Goal: Transaction & Acquisition: Purchase product/service

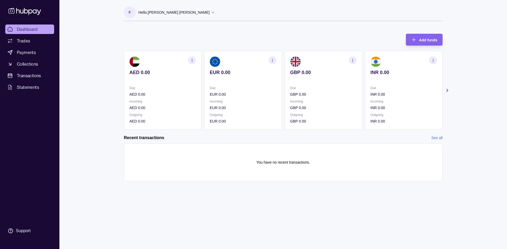
drag, startPoint x: 103, startPoint y: 58, endPoint x: 100, endPoint y: 53, distance: 5.6
click at [103, 58] on div "Dashboard Trades Payments Collections Transactions Statements Support F Hello, …" at bounding box center [253, 124] width 507 height 249
click at [353, 60] on icon "button" at bounding box center [352, 61] width 4 height 4
drag, startPoint x: 353, startPoint y: 139, endPoint x: 342, endPoint y: 116, distance: 25.2
click at [353, 139] on div "Recent transactions See all" at bounding box center [283, 138] width 318 height 6
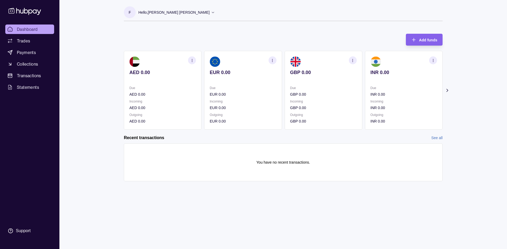
click at [312, 70] on p "GBP 0.00" at bounding box center [323, 73] width 66 height 6
click at [354, 59] on icon "button" at bounding box center [352, 61] width 4 height 4
click at [362, 157] on section "You have no recent transactions." at bounding box center [282, 162] width 307 height 27
click at [298, 66] on img at bounding box center [295, 61] width 11 height 11
click at [425, 40] on span "Add funds" at bounding box center [428, 40] width 18 height 4
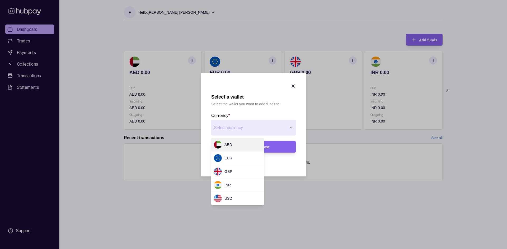
click at [265, 249] on div "Select a wallet Select the wallet you want to add funds to. Currency * Select c…" at bounding box center [253, 249] width 507 height 0
click at [292, 249] on div "Select a wallet Select the wallet you want to add funds to. Currency * Select c…" at bounding box center [253, 249] width 507 height 0
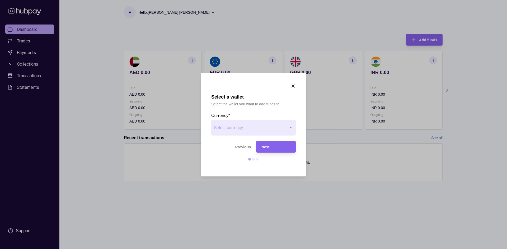
click at [293, 87] on icon "button" at bounding box center [292, 85] width 5 height 5
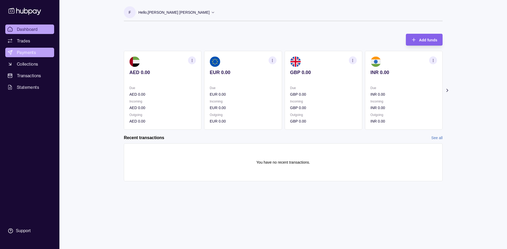
click at [28, 51] on span "Payments" at bounding box center [26, 52] width 19 height 6
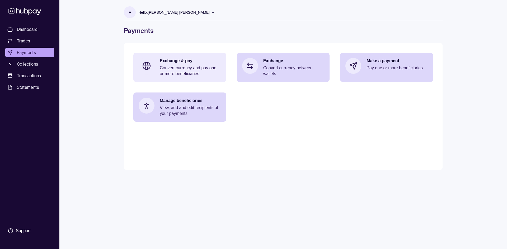
click at [188, 69] on p "Convert currency and pay one or more beneficiaries" at bounding box center [190, 71] width 61 height 12
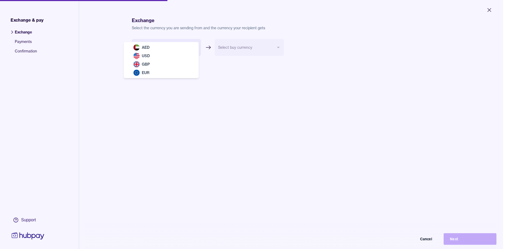
click at [175, 50] on body "Close Exchange & pay Exchange Payments Confirmation Support Exchange Select the…" at bounding box center [251, 124] width 503 height 249
select select "***"
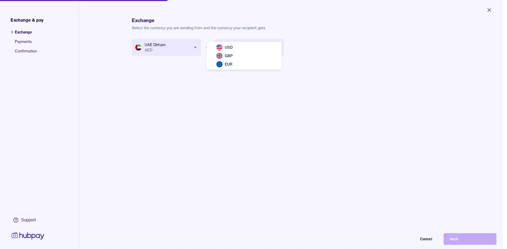
click at [241, 47] on body "Close Exchange & pay Exchange Payments Confirmation Support Exchange Select the…" at bounding box center [251, 124] width 503 height 249
select select "***"
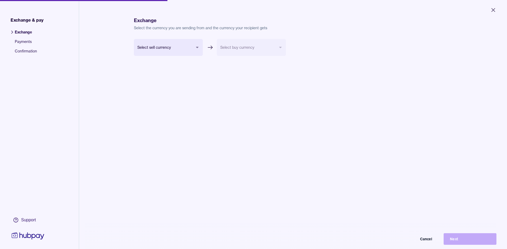
click at [176, 50] on body "Close Exchange & pay Exchange Payments Confirmation Support Exchange Select the…" at bounding box center [253, 124] width 507 height 249
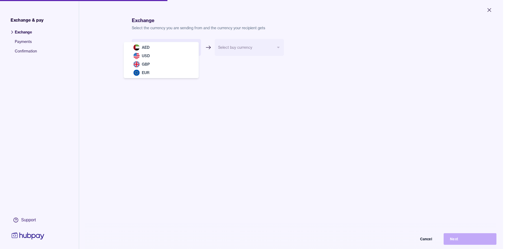
select select "***"
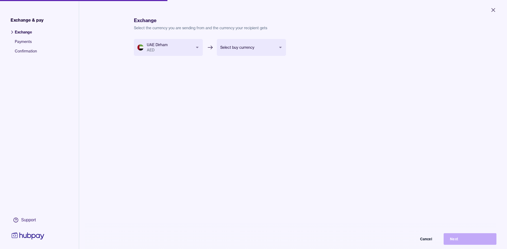
click at [226, 45] on body "Close Exchange & pay Exchange Payments Confirmation Support Exchange Select the…" at bounding box center [253, 124] width 507 height 249
select select "***"
